Goal: Task Accomplishment & Management: Use online tool/utility

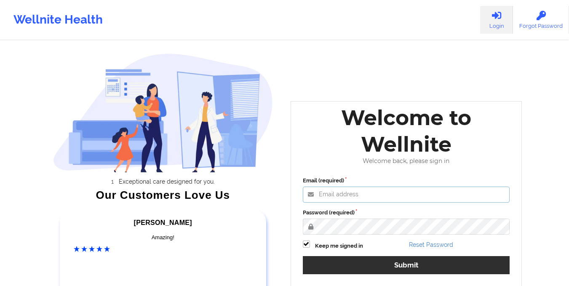
type input "[EMAIL_ADDRESS][DOMAIN_NAME]"
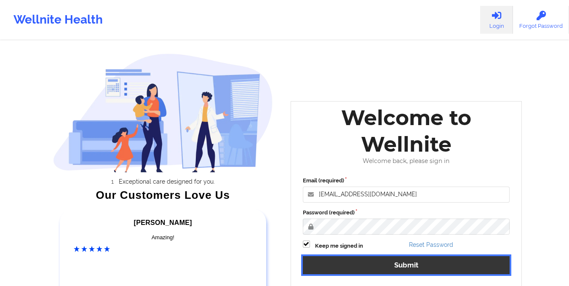
click at [391, 267] on button "Submit" at bounding box center [406, 265] width 207 height 18
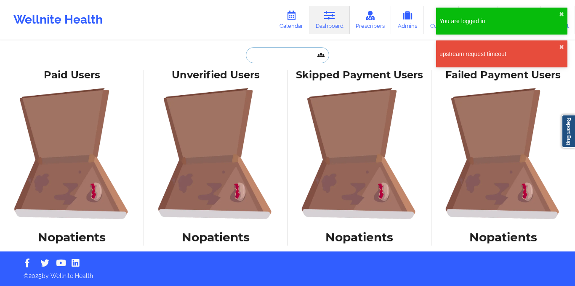
click at [288, 48] on input "text" at bounding box center [287, 55] width 83 height 16
paste input "[EMAIL_ADDRESS][DOMAIN_NAME]"
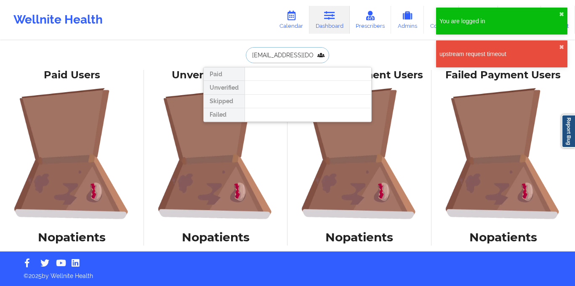
scroll to position [0, 10]
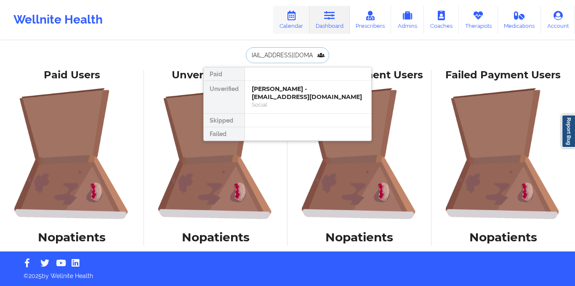
type input "[EMAIL_ADDRESS][DOMAIN_NAME]"
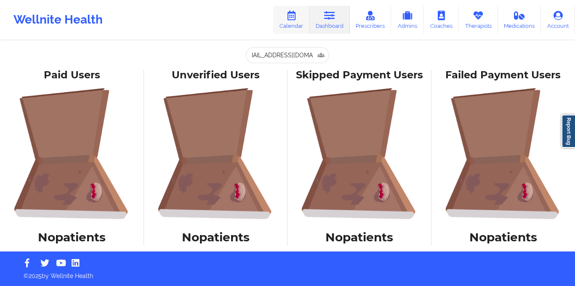
scroll to position [0, 0]
click at [290, 16] on icon at bounding box center [291, 15] width 11 height 9
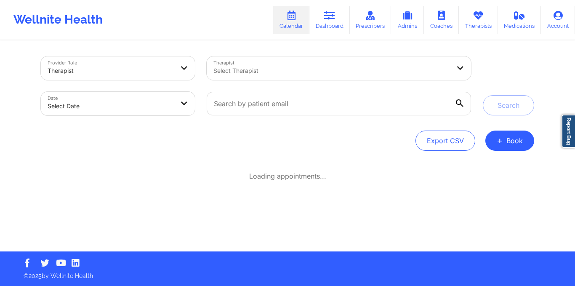
select select "2025-8"
select select "2025-9"
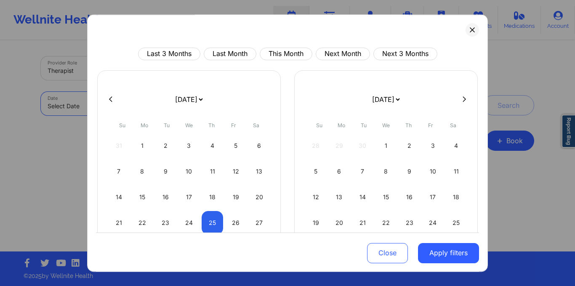
click at [152, 96] on body "Wellnite Health Calendar Dashboard Prescribers Admins Coaches Therapists Medica…" at bounding box center [287, 143] width 575 height 286
select select "2025-8"
select select "2025-9"
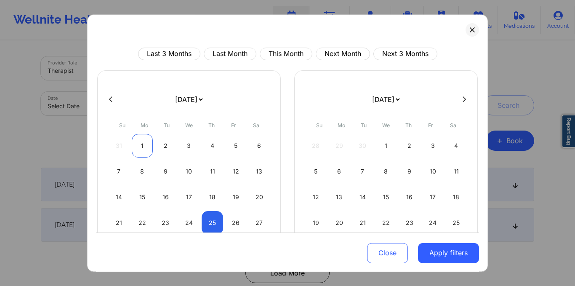
click at [138, 153] on div "1" at bounding box center [142, 146] width 21 height 24
select select "2025-8"
select select "2025-9"
select select "2025-8"
select select "2025-9"
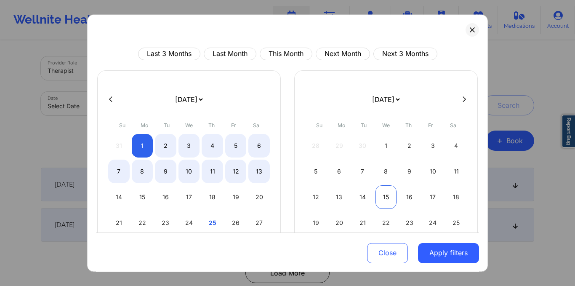
select select "2025-8"
select select "2025-9"
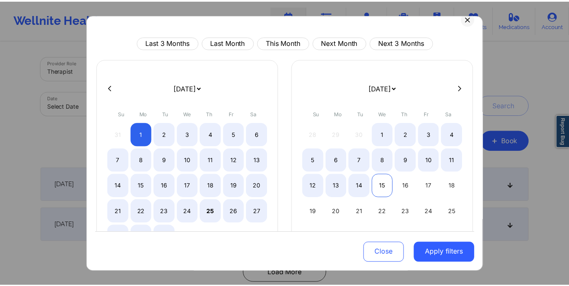
scroll to position [11, 0]
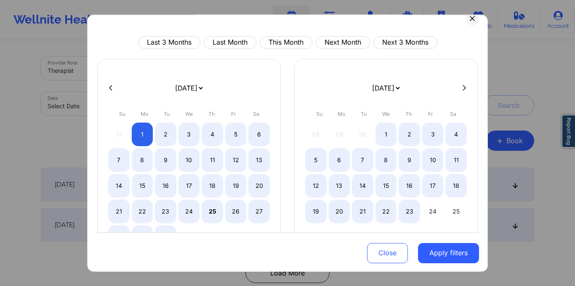
select select "2025-8"
select select "2025-9"
select select "2025-8"
select select "2025-9"
click at [433, 229] on div "31" at bounding box center [432, 237] width 21 height 24
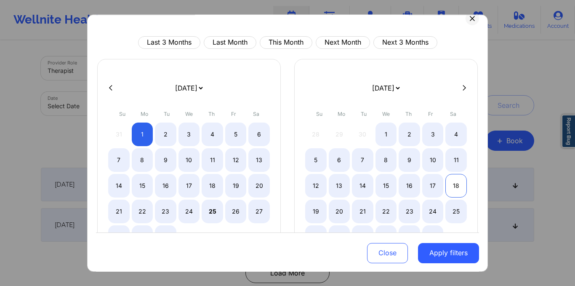
select select "2025-8"
select select "2025-9"
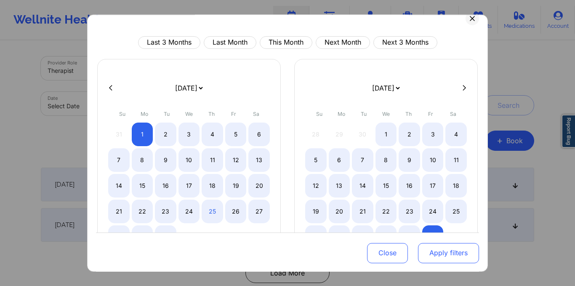
click at [448, 246] on button "Apply filters" at bounding box center [448, 253] width 61 height 20
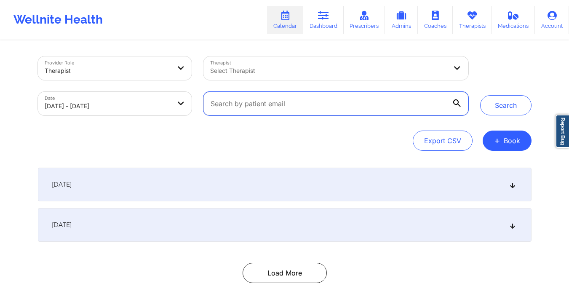
click at [299, 100] on input "text" at bounding box center [335, 104] width 264 height 24
paste input "[EMAIL_ADDRESS][DOMAIN_NAME]"
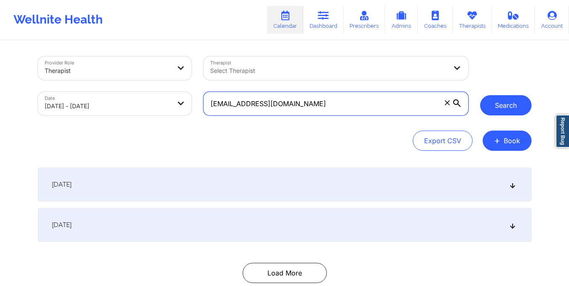
type input "[EMAIL_ADDRESS][DOMAIN_NAME]"
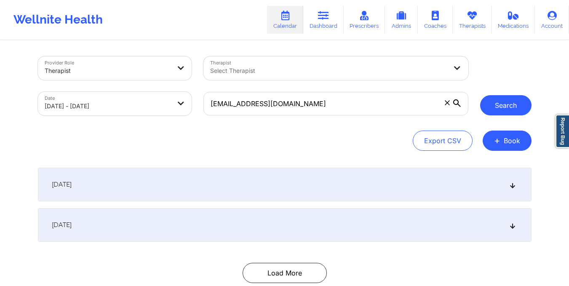
click at [508, 104] on button "Search" at bounding box center [505, 105] width 51 height 20
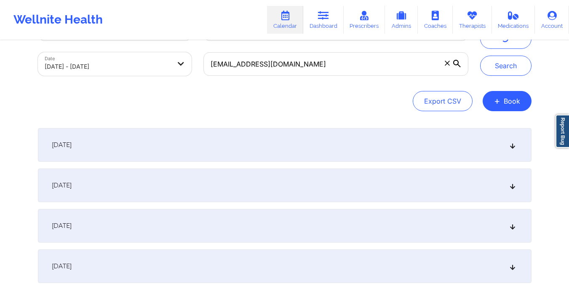
scroll to position [41, 0]
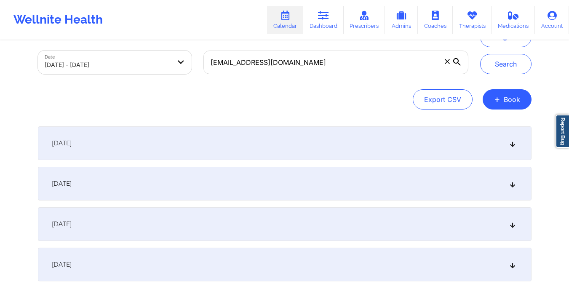
click at [303, 150] on div "[DATE]" at bounding box center [285, 143] width 494 height 34
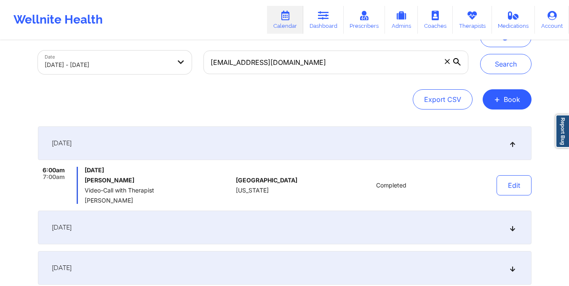
click at [283, 237] on div "[DATE]" at bounding box center [285, 228] width 494 height 34
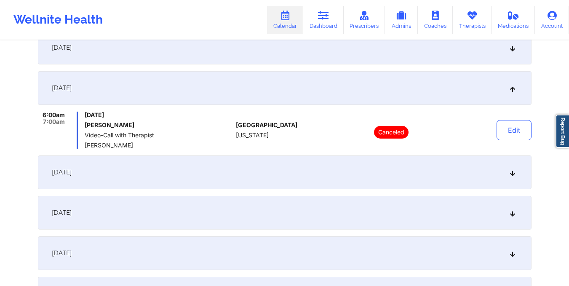
scroll to position [139, 0]
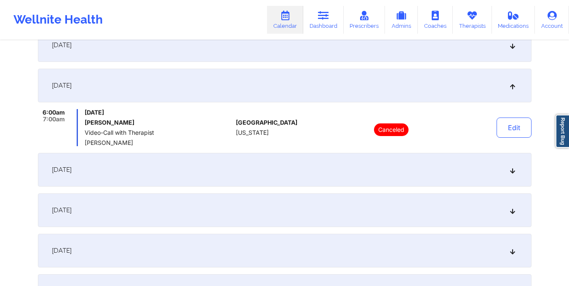
click at [307, 163] on div "[DATE]" at bounding box center [285, 170] width 494 height 34
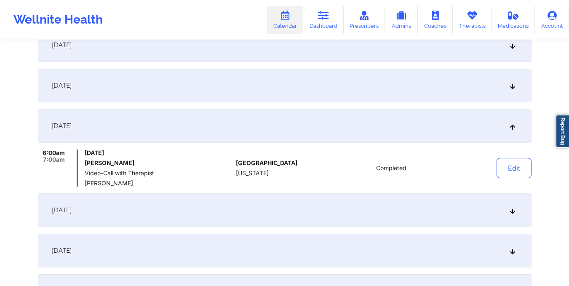
click at [334, 210] on div "[DATE]" at bounding box center [285, 210] width 494 height 34
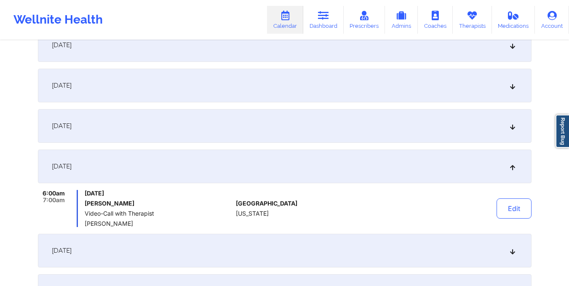
click at [314, 250] on div "[DATE]" at bounding box center [285, 251] width 494 height 34
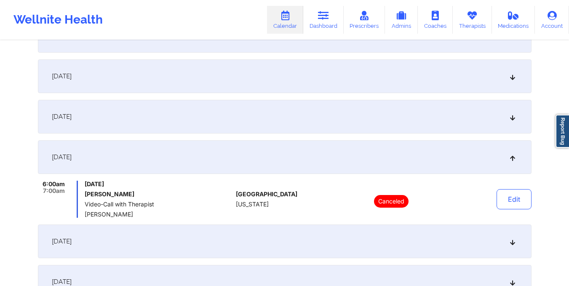
scroll to position [190, 0]
click at [252, 233] on div "[DATE]" at bounding box center [285, 241] width 494 height 34
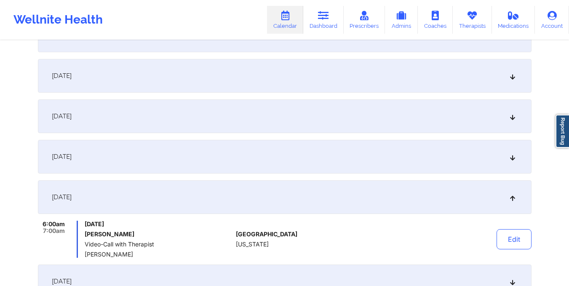
click at [226, 151] on div "[DATE]" at bounding box center [285, 157] width 494 height 34
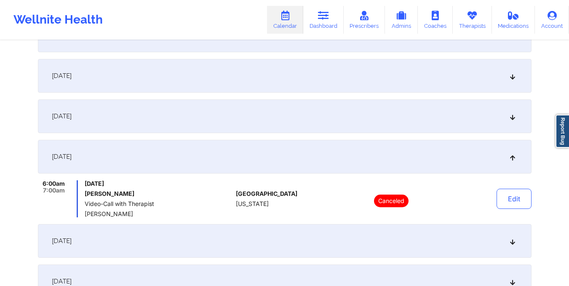
click at [251, 109] on div "[DATE]" at bounding box center [285, 116] width 494 height 34
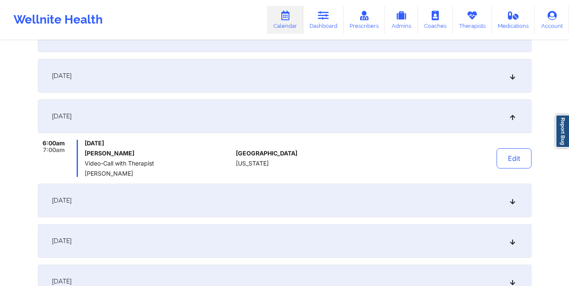
click at [227, 196] on div "[DATE]" at bounding box center [285, 201] width 494 height 34
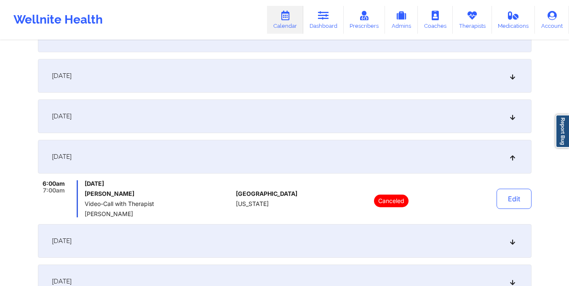
click at [239, 109] on div "[DATE]" at bounding box center [285, 116] width 494 height 34
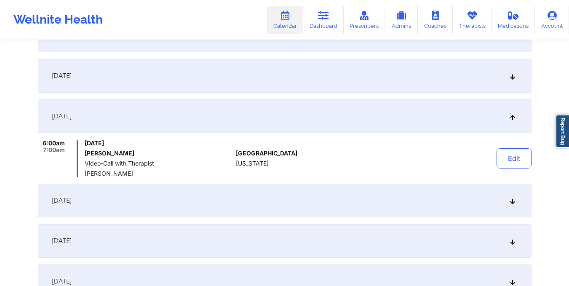
click at [232, 74] on div "[DATE]" at bounding box center [285, 76] width 494 height 34
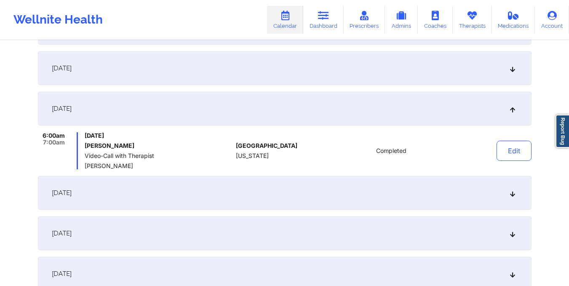
scroll to position [156, 0]
click at [176, 71] on div "[DATE]" at bounding box center [285, 69] width 494 height 34
